Goal: Task Accomplishment & Management: Use online tool/utility

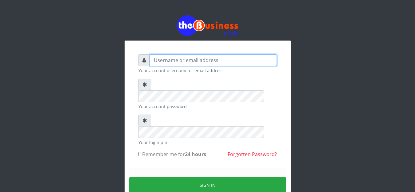
type input "jamilumusaboe@gmail.com"
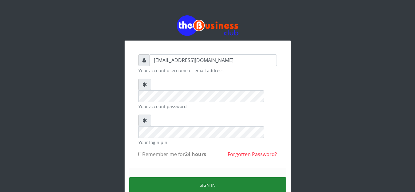
click at [207, 178] on button "Sign in" at bounding box center [207, 186] width 157 height 16
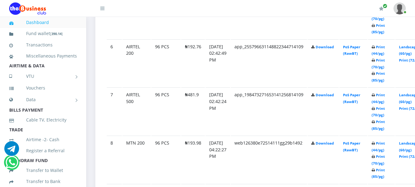
scroll to position [604, 0]
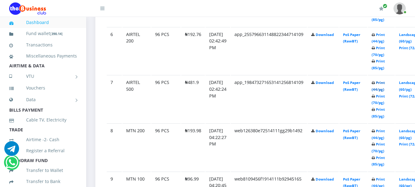
click at [385, 82] on link "Print (44/pg)" at bounding box center [378, 85] width 13 height 11
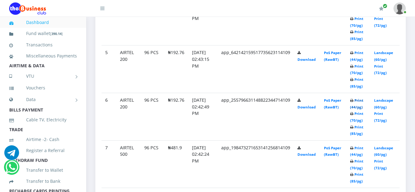
scroll to position [505, 0]
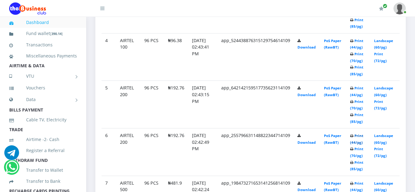
click at [359, 134] on link "Print (44/pg)" at bounding box center [356, 139] width 13 height 11
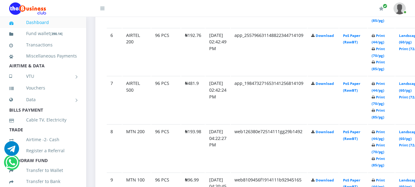
scroll to position [604, 0]
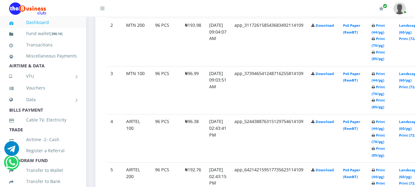
scroll to position [419, 0]
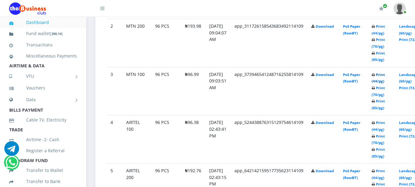
click at [385, 72] on link "Print (44/pg)" at bounding box center [378, 77] width 13 height 11
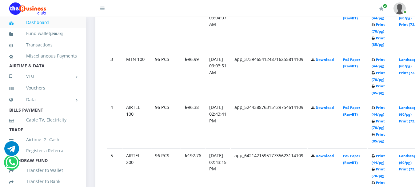
scroll to position [419, 0]
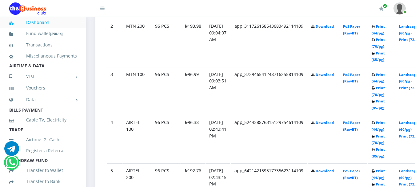
click at [390, 25] on td "Print (44/pg) Print (70/pg) Print (85/pg)" at bounding box center [381, 43] width 27 height 48
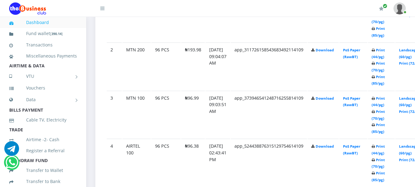
scroll to position [394, 0]
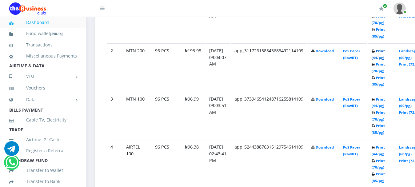
click at [385, 52] on link "Print (44/pg)" at bounding box center [378, 54] width 13 height 11
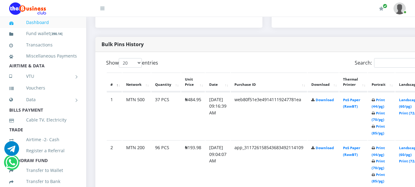
scroll to position [296, 0]
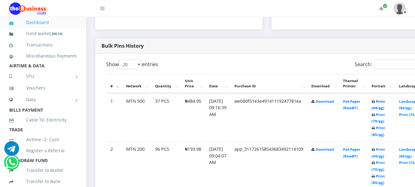
click at [385, 101] on link "Print (44/pg)" at bounding box center [378, 104] width 13 height 11
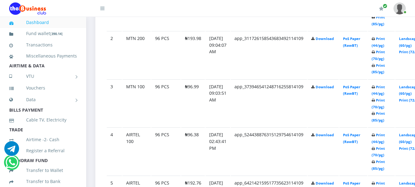
scroll to position [419, 0]
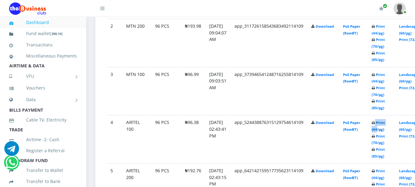
drag, startPoint x: 384, startPoint y: 117, endPoint x: 387, endPoint y: 122, distance: 5.8
click at [385, 122] on b "Print (44/pg) Print (70/pg) Print (85/pg)" at bounding box center [378, 139] width 13 height 38
click at [385, 122] on link "Print (44/pg)" at bounding box center [378, 125] width 13 height 11
